Goal: Task Accomplishment & Management: Manage account settings

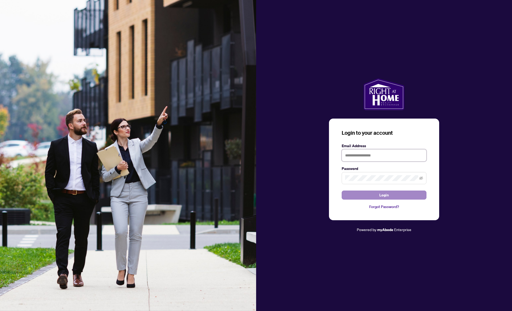
type input "**********"
click at [378, 193] on button "Login" at bounding box center [384, 195] width 85 height 9
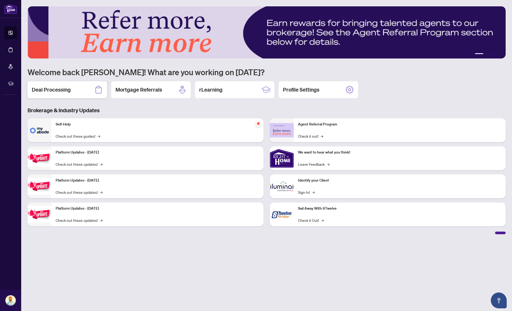
click at [55, 91] on h2 "Deal Processing" at bounding box center [51, 89] width 39 height 7
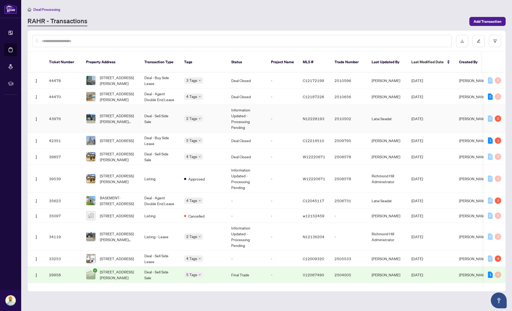
click at [162, 122] on td "Deal - Sell Side Sale" at bounding box center [160, 119] width 40 height 28
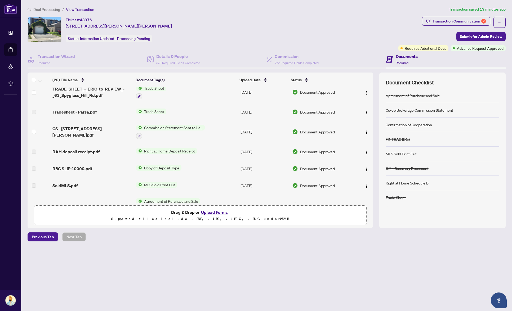
scroll to position [267, 0]
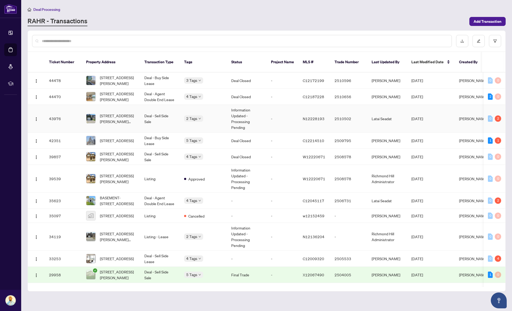
click at [162, 122] on td "Deal - Sell Side Sale" at bounding box center [160, 119] width 40 height 28
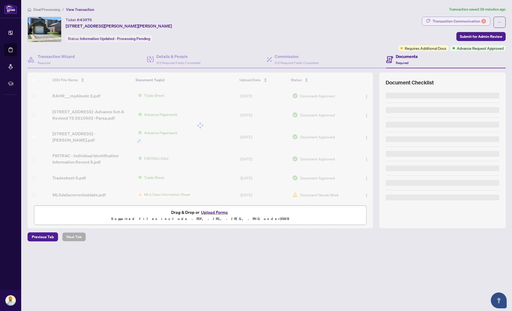
click at [470, 20] on div "Transaction Communication 2" at bounding box center [458, 21] width 53 height 8
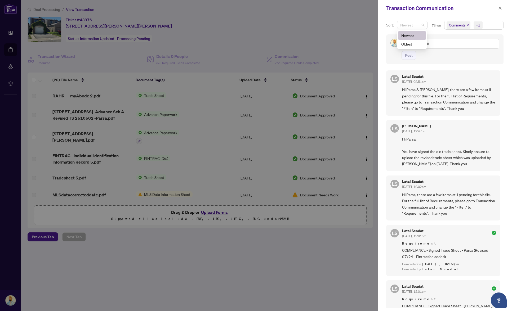
click at [421, 24] on span "Newest" at bounding box center [412, 25] width 24 height 8
click at [465, 25] on span "Comments" at bounding box center [458, 24] width 24 height 7
click at [464, 54] on span "Requirements" at bounding box center [467, 54] width 24 height 5
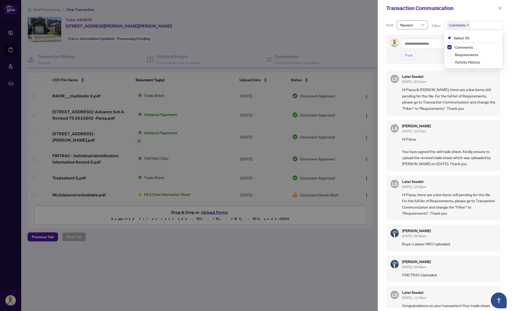
scroll to position [12, 0]
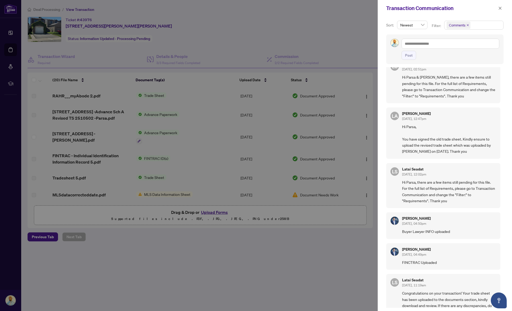
click at [358, 42] on div at bounding box center [256, 155] width 512 height 311
click at [500, 6] on icon "close" at bounding box center [500, 8] width 4 height 4
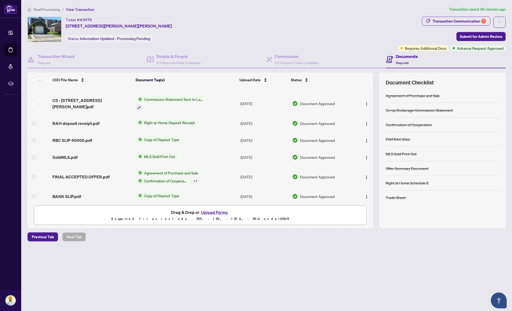
scroll to position [267, 0]
